Goal: Communication & Community: Participate in discussion

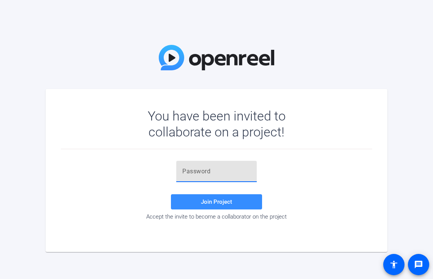
click at [221, 167] on input "text" at bounding box center [216, 171] width 68 height 9
paste input "[r)-D~"
type input "[r)-D~"
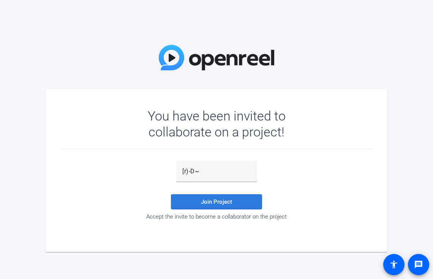
click at [216, 201] on span "Join Project" at bounding box center [216, 201] width 31 height 7
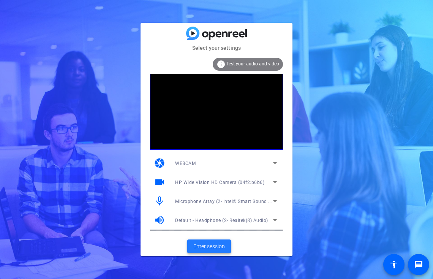
click at [211, 247] on span "Enter session" at bounding box center [210, 247] width 32 height 8
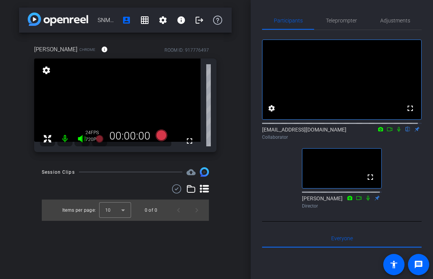
click at [396, 132] on icon at bounding box center [399, 129] width 6 height 5
click at [387, 132] on icon at bounding box center [390, 129] width 6 height 5
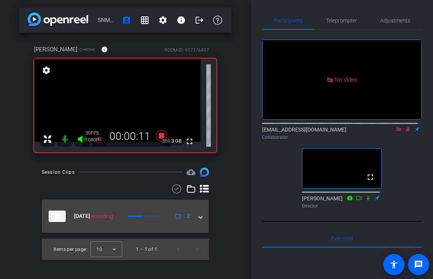
click at [201, 216] on span at bounding box center [200, 216] width 3 height 8
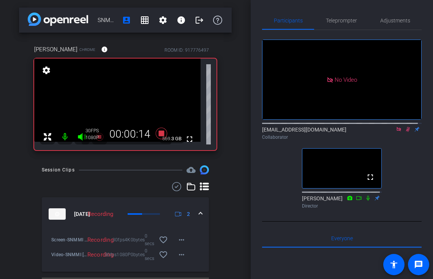
click at [58, 216] on img at bounding box center [57, 213] width 17 height 11
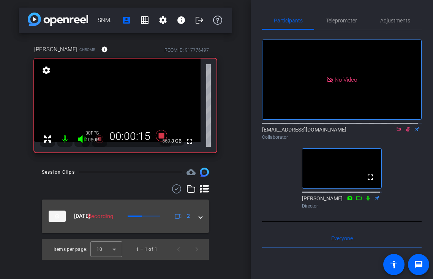
click at [58, 216] on img at bounding box center [57, 216] width 17 height 11
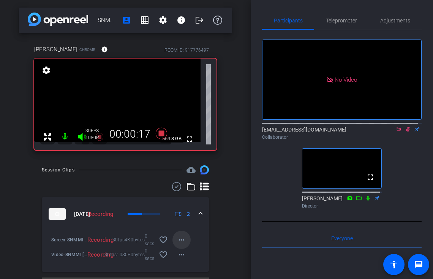
click at [180, 240] on mat-icon "more_horiz" at bounding box center [181, 239] width 9 height 9
click at [226, 232] on div at bounding box center [216, 139] width 433 height 279
click at [377, 18] on div "Adjustments" at bounding box center [395, 20] width 53 height 18
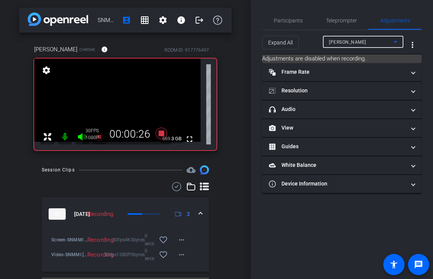
click at [400, 40] on icon at bounding box center [395, 41] width 9 height 9
click at [390, 41] on div at bounding box center [216, 139] width 433 height 279
click at [398, 41] on icon at bounding box center [395, 41] width 9 height 9
click at [399, 41] on div at bounding box center [216, 139] width 433 height 279
click at [399, 41] on icon at bounding box center [395, 41] width 9 height 9
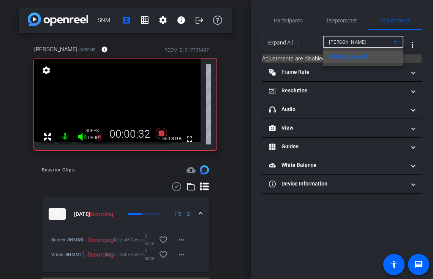
click at [397, 41] on div at bounding box center [216, 139] width 433 height 279
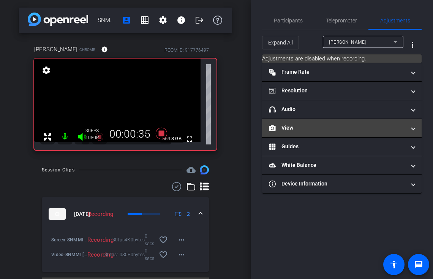
click at [412, 128] on span at bounding box center [413, 128] width 3 height 8
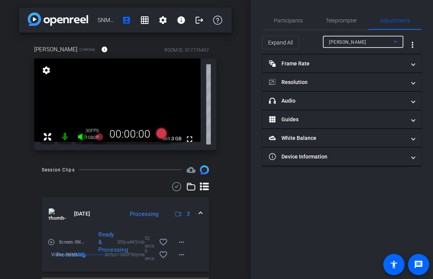
click at [397, 42] on icon at bounding box center [395, 41] width 9 height 9
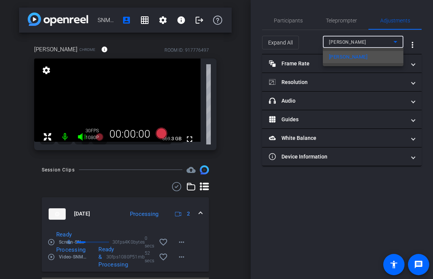
click at [397, 42] on div at bounding box center [216, 139] width 433 height 279
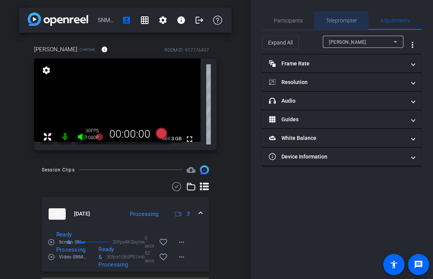
click at [340, 18] on span "Teleprompter" at bounding box center [341, 20] width 31 height 5
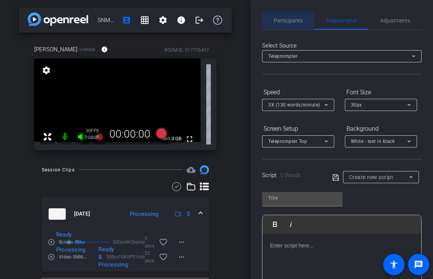
click at [283, 22] on span "Participants" at bounding box center [288, 20] width 29 height 5
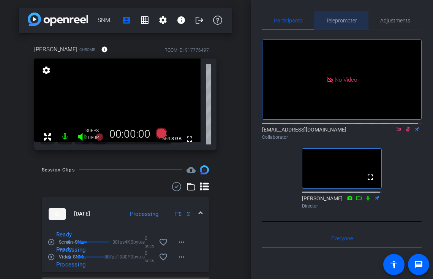
click at [341, 21] on span "Teleprompter" at bounding box center [341, 20] width 31 height 5
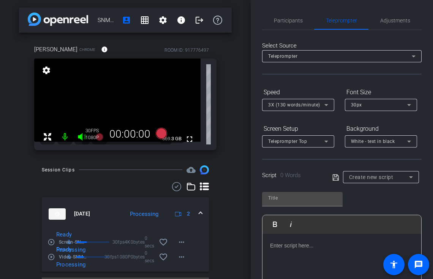
click at [405, 62] on mat-form-field "Teleprompter" at bounding box center [342, 56] width 160 height 12
click at [409, 58] on icon at bounding box center [413, 56] width 9 height 9
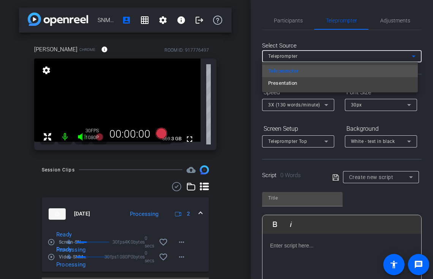
click at [408, 57] on div at bounding box center [216, 139] width 433 height 279
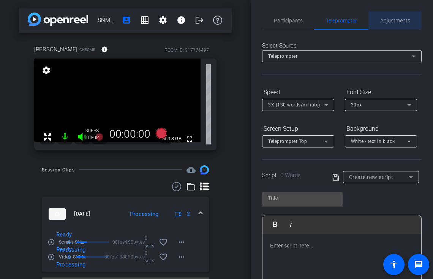
click at [395, 20] on span "Adjustments" at bounding box center [396, 20] width 30 height 5
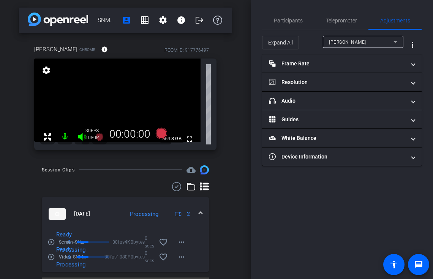
click at [50, 241] on div "Ready & Processing" at bounding box center [82, 242] width 74 height 23
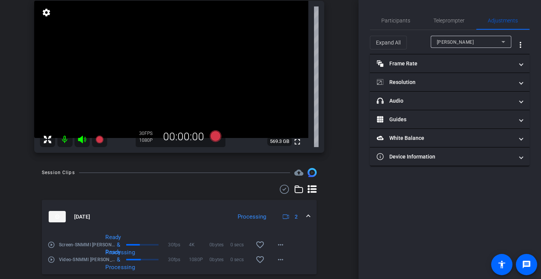
scroll to position [76, 0]
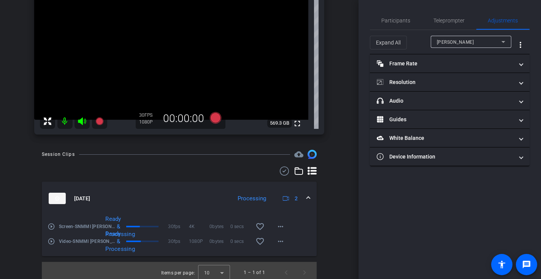
click at [52, 225] on mat-icon "play_circle_outline" at bounding box center [52, 227] width 8 height 8
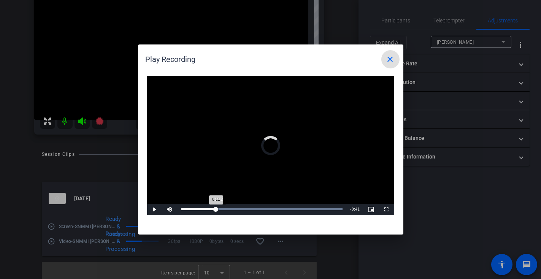
drag, startPoint x: 202, startPoint y: 210, endPoint x: 220, endPoint y: 209, distance: 18.3
click at [220, 209] on div "Loaded : 100.00% 0:12 0:11" at bounding box center [262, 209] width 162 height 2
click at [238, 208] on div "Loaded : 100.00% 0:18 0:18" at bounding box center [262, 209] width 169 height 11
click at [259, 210] on div "Loaded : 100.00% 0:25 0:19" at bounding box center [262, 209] width 162 height 2
drag, startPoint x: 192, startPoint y: 209, endPoint x: 171, endPoint y: 209, distance: 20.2
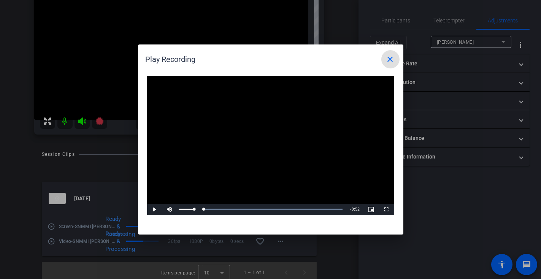
click at [171, 209] on div "Play Mute 100% Current Time 0:00 / Duration 0:52 Loaded : 100.00% 0:00 0:00 Str…" at bounding box center [270, 209] width 247 height 11
click at [390, 53] on span at bounding box center [390, 59] width 18 height 18
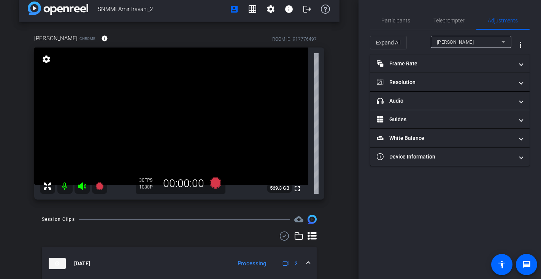
scroll to position [0, 0]
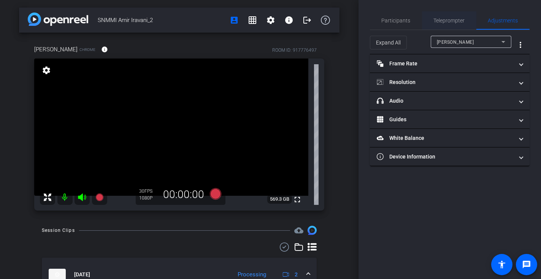
click at [433, 17] on div "Teleprompter" at bounding box center [449, 20] width 54 height 18
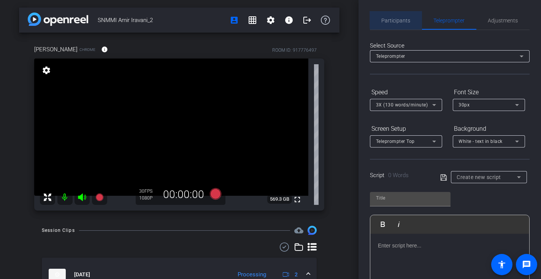
click at [404, 17] on span "Participants" at bounding box center [396, 20] width 29 height 18
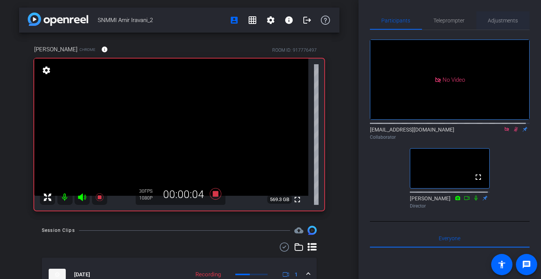
click at [433, 19] on span "Adjustments" at bounding box center [503, 20] width 30 height 5
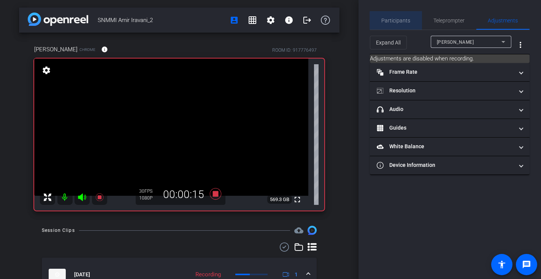
click at [399, 23] on span "Participants" at bounding box center [396, 20] width 29 height 5
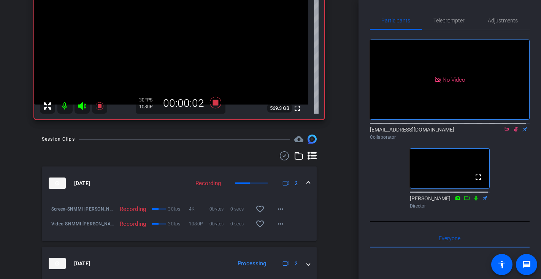
scroll to position [105, 0]
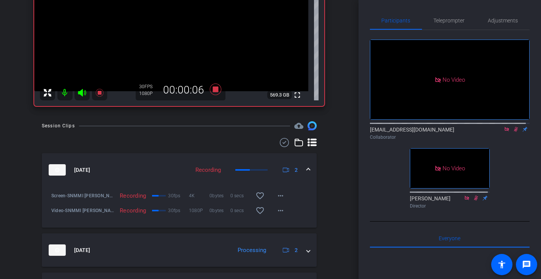
click at [307, 170] on mat-expansion-panel-header "Sep 3, 2025 Recording 2" at bounding box center [179, 169] width 275 height 33
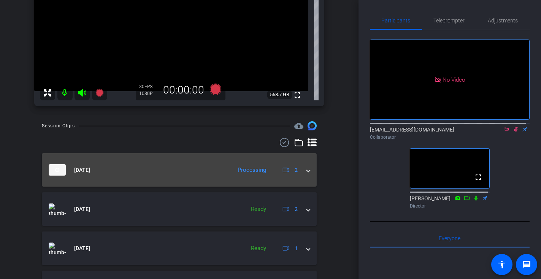
click at [307, 170] on span at bounding box center [308, 170] width 3 height 8
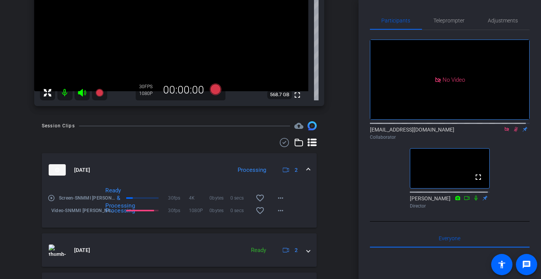
click at [52, 198] on mat-icon "play_circle_outline" at bounding box center [52, 198] width 8 height 8
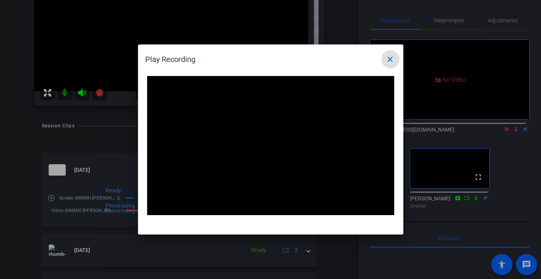
drag, startPoint x: 390, startPoint y: 60, endPoint x: 364, endPoint y: 60, distance: 26.2
click at [364, 60] on div "Play Recording close" at bounding box center [273, 59] width 254 height 18
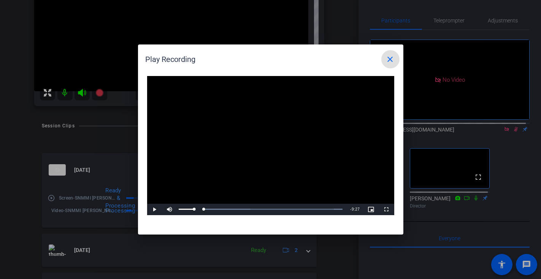
drag, startPoint x: 184, startPoint y: 209, endPoint x: 175, endPoint y: 210, distance: 9.5
click at [175, 210] on div "Play Mute Current Time 0:00 / Duration 9:27 Loaded : 100.00% 0:00 0:00 Stream T…" at bounding box center [270, 209] width 247 height 11
click at [154, 209] on span "Video Player" at bounding box center [154, 209] width 15 height 0
click at [392, 59] on mat-icon "close" at bounding box center [390, 59] width 9 height 9
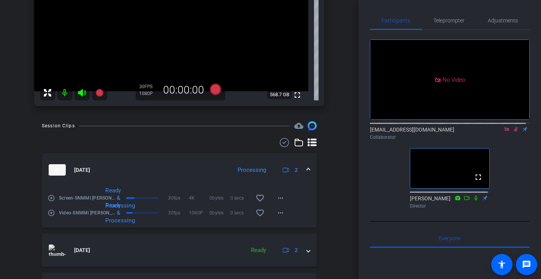
click at [433, 127] on icon at bounding box center [516, 129] width 6 height 5
click at [51, 198] on mat-icon "play_circle_outline" at bounding box center [52, 198] width 8 height 8
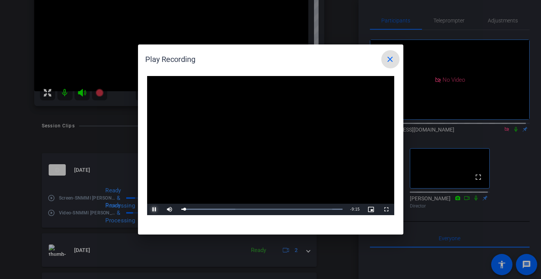
click at [154, 209] on span "Video Player" at bounding box center [154, 209] width 15 height 0
drag, startPoint x: 186, startPoint y: 209, endPoint x: 180, endPoint y: 211, distance: 6.3
click at [180, 211] on div "Play Mute 7% Current Time 0:00 / Duration 9:27 Loaded : 100.00% 0:00 0:00 Strea…" at bounding box center [270, 209] width 247 height 11
drag, startPoint x: 390, startPoint y: 59, endPoint x: 386, endPoint y: 59, distance: 4.2
click at [386, 59] on mat-icon "close" at bounding box center [390, 59] width 9 height 9
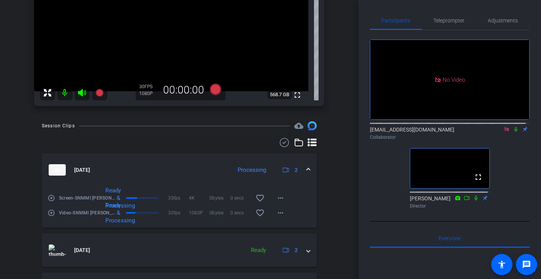
click at [52, 199] on mat-icon "play_circle_outline" at bounding box center [52, 198] width 8 height 8
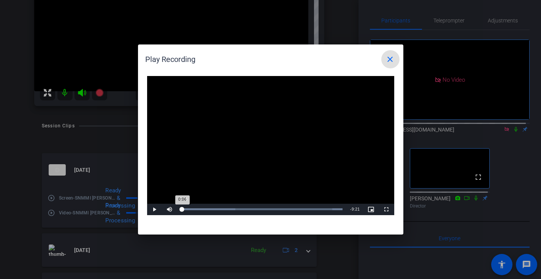
click at [182, 209] on div "0:06" at bounding box center [181, 209] width 1 height 2
click at [186, 210] on div "Loaded : 100.00% 0:17 0:17" at bounding box center [262, 209] width 162 height 2
drag, startPoint x: 186, startPoint y: 210, endPoint x: 174, endPoint y: 210, distance: 11.8
click at [174, 210] on div "Play Mute Current Time 0:00 / Duration 9:27 Loaded : 100.00% 0:00 0:00 Stream T…" at bounding box center [270, 209] width 247 height 11
click at [153, 209] on span "Video Player" at bounding box center [154, 209] width 15 height 0
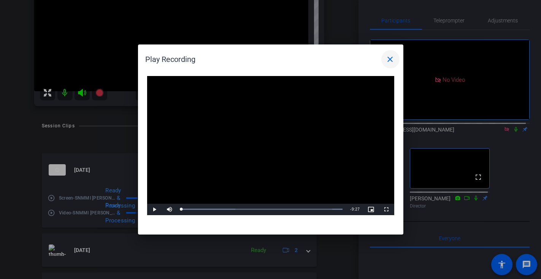
click at [389, 58] on mat-icon "close" at bounding box center [390, 59] width 9 height 9
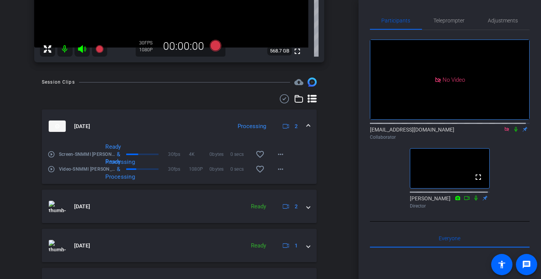
scroll to position [152, 0]
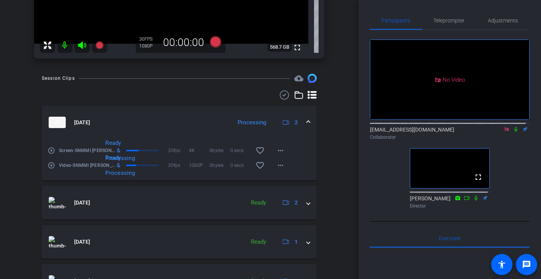
click at [307, 121] on span at bounding box center [308, 123] width 3 height 8
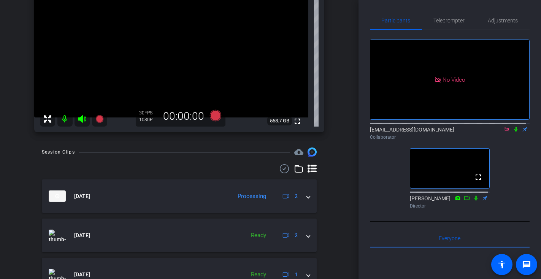
scroll to position [114, 0]
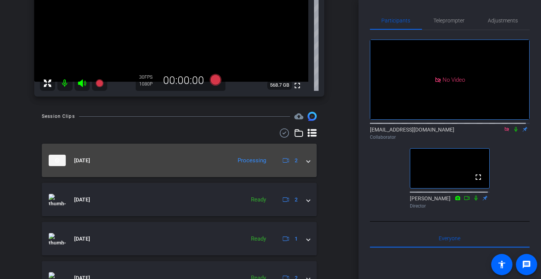
click at [307, 161] on span at bounding box center [308, 161] width 3 height 8
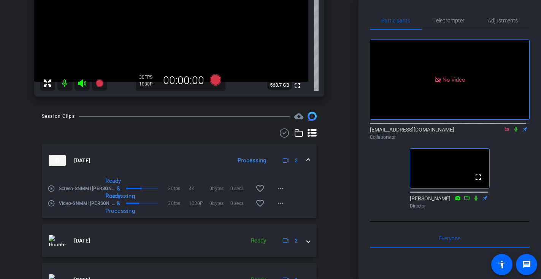
click at [307, 159] on span at bounding box center [308, 161] width 3 height 8
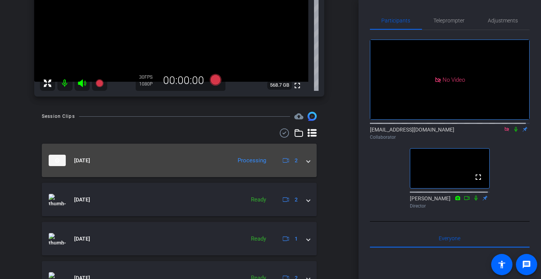
click at [307, 160] on span at bounding box center [308, 161] width 3 height 8
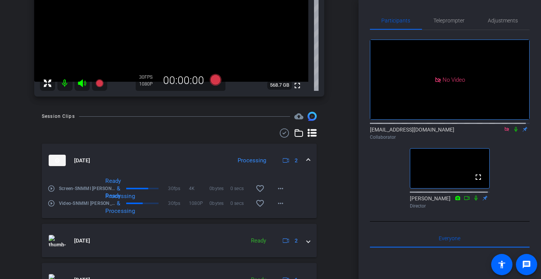
scroll to position [89, 0]
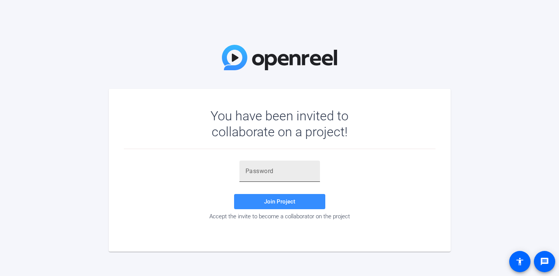
click at [260, 178] on div at bounding box center [280, 171] width 68 height 21
paste input "q5Zl~u"
type input "q5Zl~u"
click at [281, 201] on span "Join Project" at bounding box center [279, 201] width 31 height 7
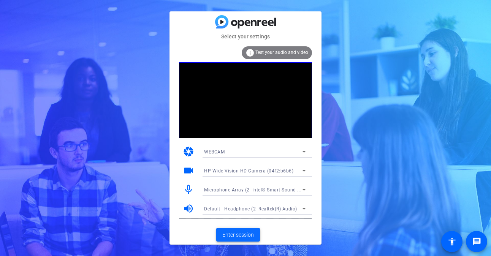
click at [239, 233] on span "Enter session" at bounding box center [238, 235] width 32 height 8
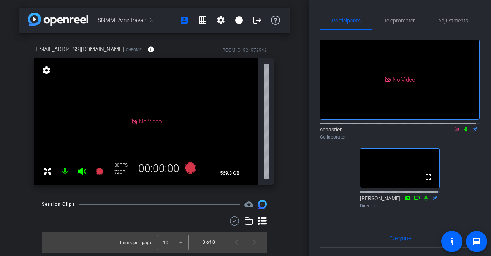
click at [457, 133] on mat-icon at bounding box center [456, 129] width 9 height 7
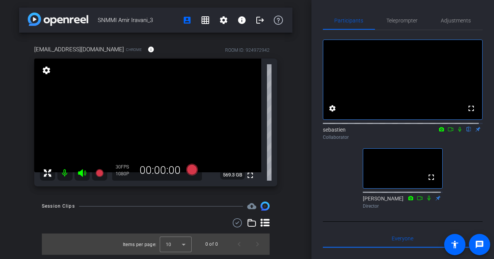
click at [457, 132] on icon at bounding box center [460, 129] width 6 height 5
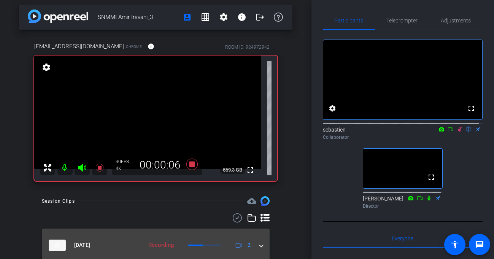
scroll to position [71, 0]
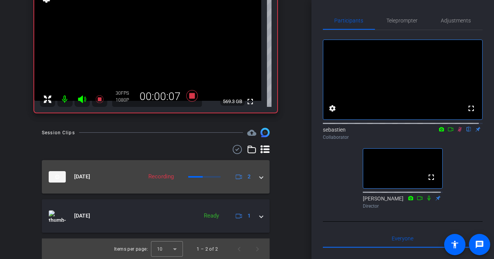
click at [260, 177] on span at bounding box center [261, 177] width 3 height 8
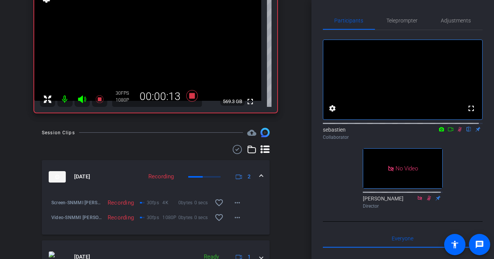
click at [449, 132] on icon at bounding box center [450, 129] width 6 height 5
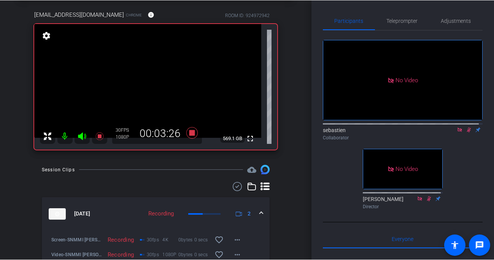
scroll to position [0, 0]
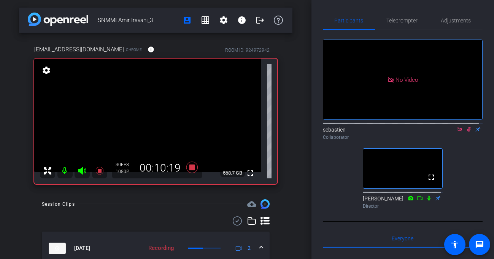
click at [457, 132] on icon at bounding box center [460, 129] width 6 height 5
click at [458, 132] on icon at bounding box center [460, 129] width 4 height 5
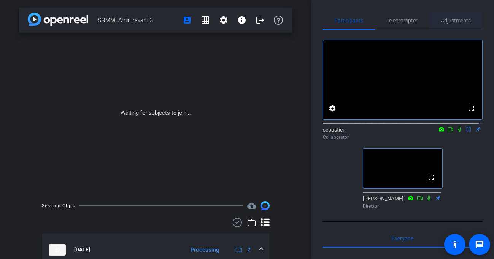
click at [450, 21] on span "Adjustments" at bounding box center [456, 20] width 30 height 5
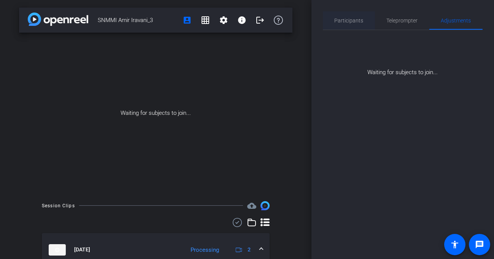
click at [350, 18] on span "Participants" at bounding box center [349, 20] width 29 height 5
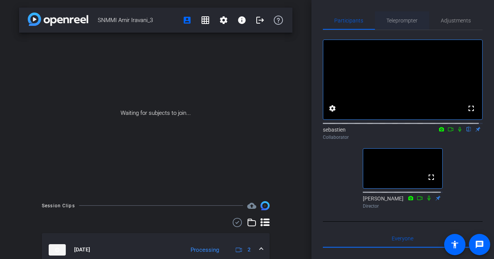
click at [401, 22] on span "Teleprompter" at bounding box center [402, 20] width 31 height 5
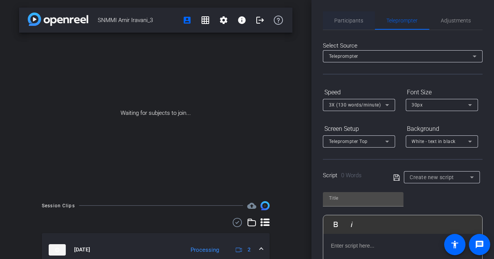
click at [348, 20] on span "Participants" at bounding box center [349, 20] width 29 height 5
